Goal: Navigation & Orientation: Find specific page/section

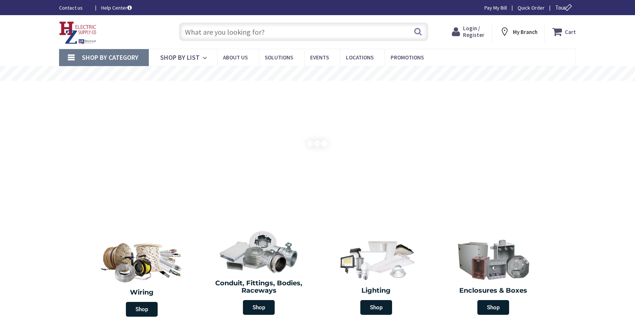
click at [525, 33] on strong "My Branch" at bounding box center [525, 31] width 25 height 7
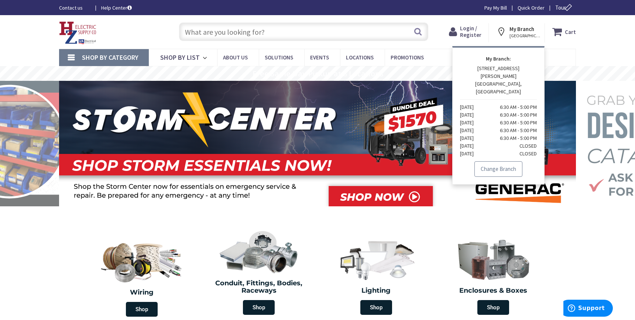
click at [514, 103] on td "6:30 AM - 5:00 PM" at bounding box center [509, 107] width 56 height 8
click at [512, 161] on link "Change Branch" at bounding box center [498, 169] width 48 height 16
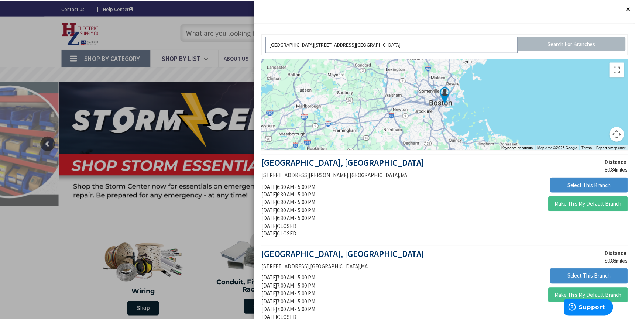
scroll to position [185, 0]
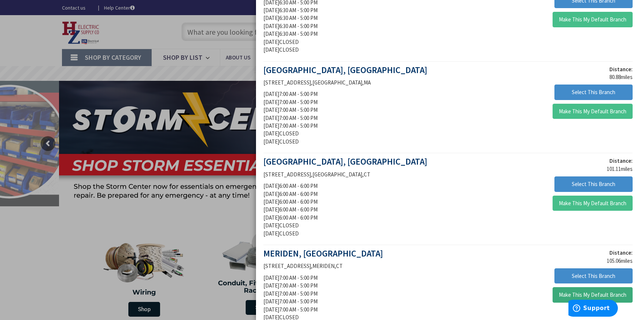
click at [609, 290] on button "Make This My Default Branch" at bounding box center [593, 295] width 80 height 16
